Goal: Find specific page/section: Find specific page/section

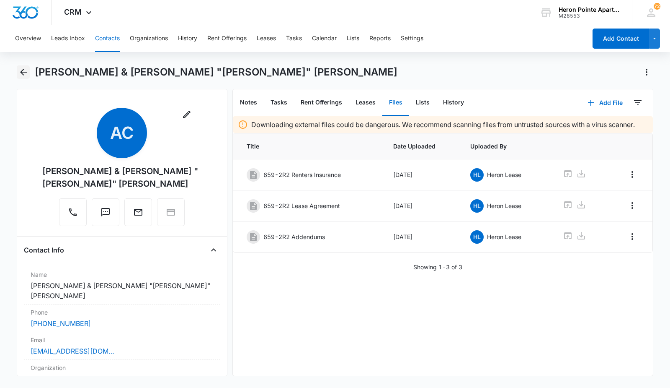
click at [28, 70] on button "Back" at bounding box center [23, 71] width 13 height 13
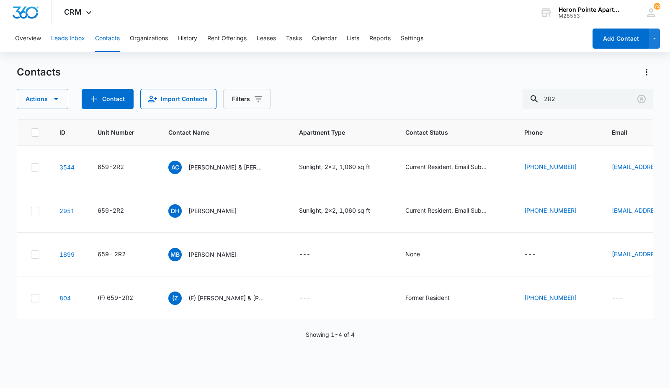
click at [63, 44] on button "Leads Inbox" at bounding box center [68, 38] width 34 height 27
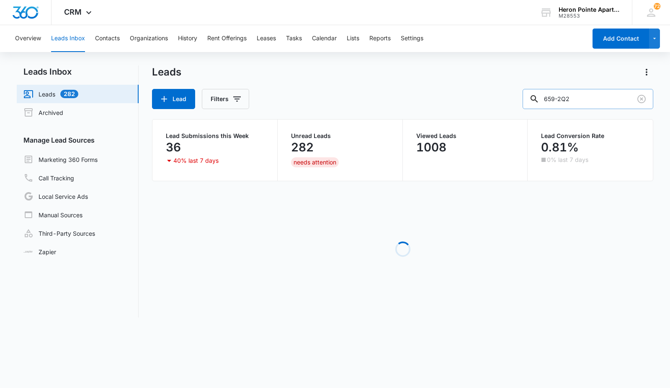
click at [576, 91] on input "659-2Q2" at bounding box center [588, 99] width 131 height 20
drag, startPoint x: 577, startPoint y: 91, endPoint x: 555, endPoint y: 95, distance: 22.5
click at [552, 95] on input "659-2Q2" at bounding box center [588, 99] width 131 height 20
click at [571, 93] on input "659-2Q2" at bounding box center [588, 99] width 131 height 20
click at [596, 93] on input "659-2Q2" at bounding box center [588, 99] width 131 height 20
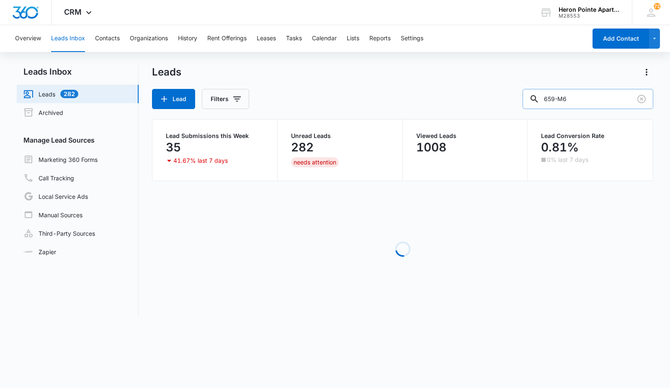
click at [592, 99] on input "659-M6" at bounding box center [588, 99] width 131 height 20
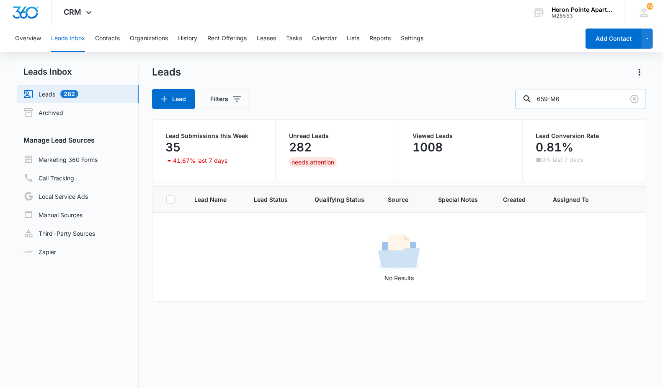
drag, startPoint x: 576, startPoint y: 104, endPoint x: 582, endPoint y: 95, distance: 11.1
click at [562, 97] on input "659-M6" at bounding box center [581, 99] width 131 height 20
click at [583, 94] on input "659-M6" at bounding box center [581, 99] width 131 height 20
click at [588, 94] on input "659-M6" at bounding box center [581, 99] width 131 height 20
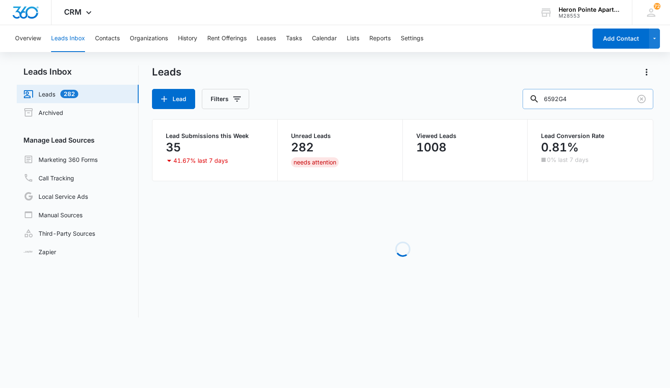
click at [564, 100] on input "6592G4" at bounding box center [588, 99] width 131 height 20
click at [608, 103] on input "659-2G4" at bounding box center [588, 99] width 131 height 20
type input "659-2G4"
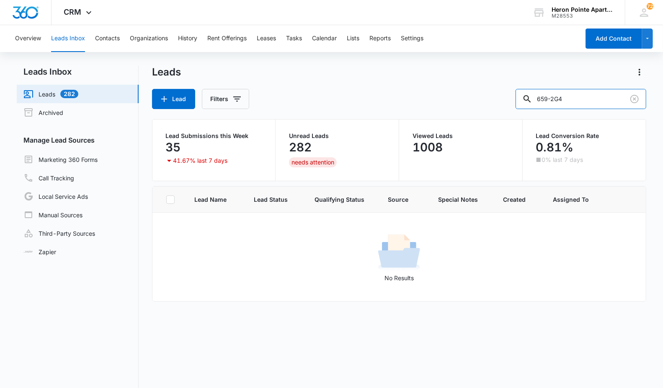
drag, startPoint x: 581, startPoint y: 103, endPoint x: 418, endPoint y: 102, distance: 162.6
click at [427, 102] on div "Lead Filters 659-2G4" at bounding box center [399, 99] width 495 height 20
click at [111, 41] on button "Contacts" at bounding box center [107, 38] width 25 height 27
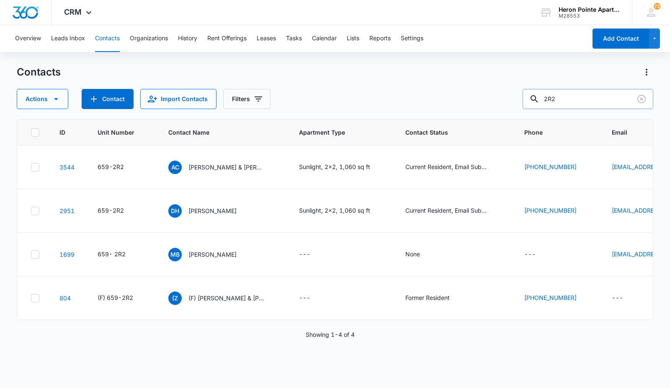
click at [584, 95] on input "2R2" at bounding box center [588, 99] width 131 height 20
drag, startPoint x: 577, startPoint y: 98, endPoint x: 542, endPoint y: 106, distance: 35.4
click at [542, 106] on div "2R2" at bounding box center [588, 99] width 131 height 20
paste input "659-2G4"
type input "659-2G4"
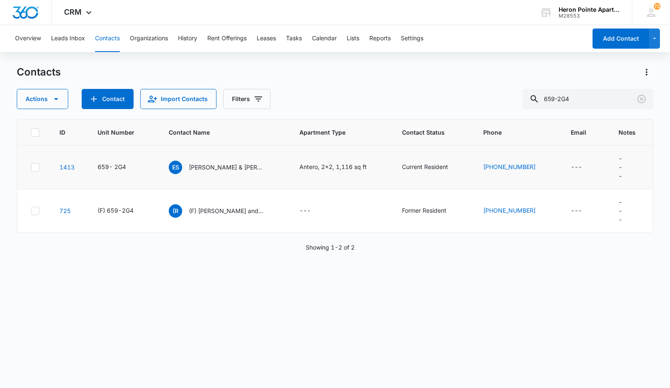
click at [62, 162] on td "1413" at bounding box center [68, 167] width 38 height 44
click at [65, 165] on link "1413" at bounding box center [66, 166] width 15 height 7
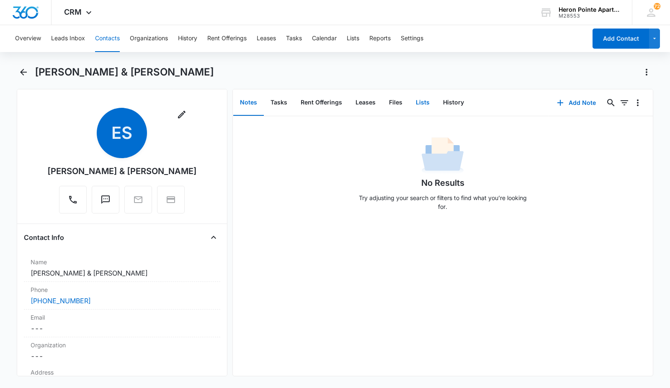
click at [424, 101] on button "Lists" at bounding box center [422, 103] width 27 height 26
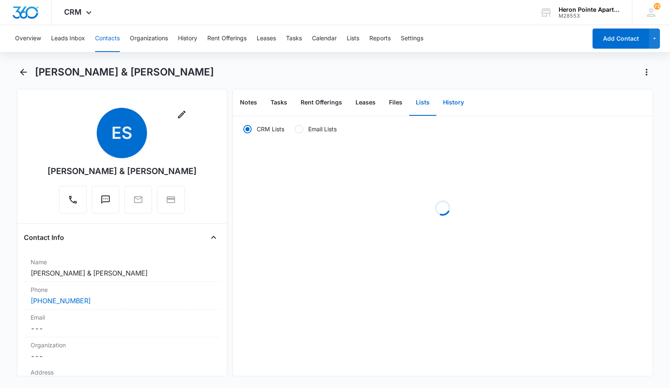
click at [450, 101] on button "History" at bounding box center [454, 103] width 34 height 26
click at [423, 102] on button "Lists" at bounding box center [422, 103] width 27 height 26
click at [279, 103] on button "Tasks" at bounding box center [279, 103] width 30 height 26
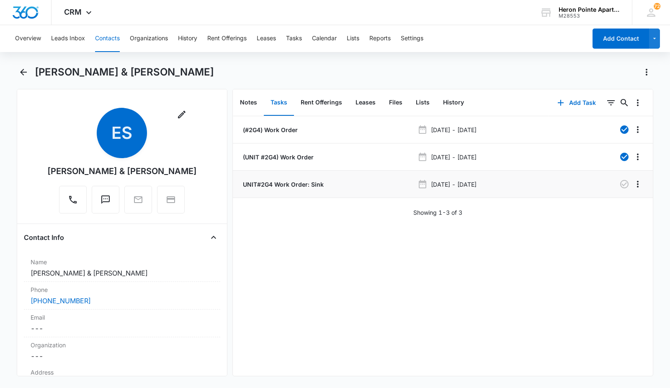
click at [303, 186] on p "UNIT#2G4 Work Order: Sink" at bounding box center [282, 184] width 83 height 9
